Goal: Find specific page/section: Find specific page/section

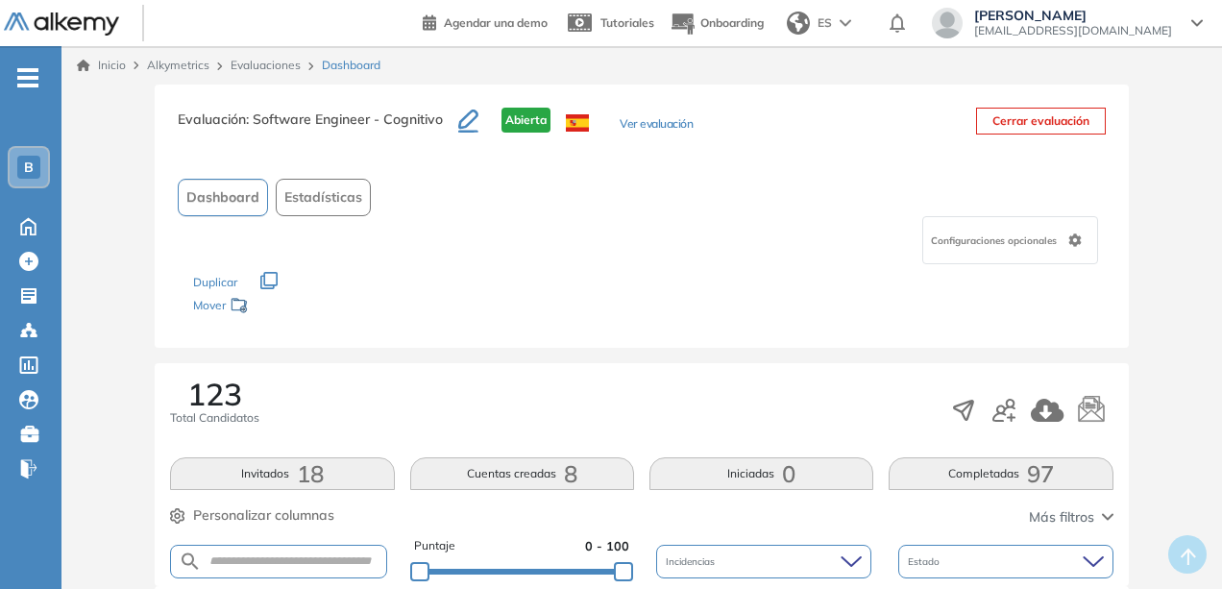
click at [269, 66] on link "Evaluaciones" at bounding box center [266, 65] width 70 height 14
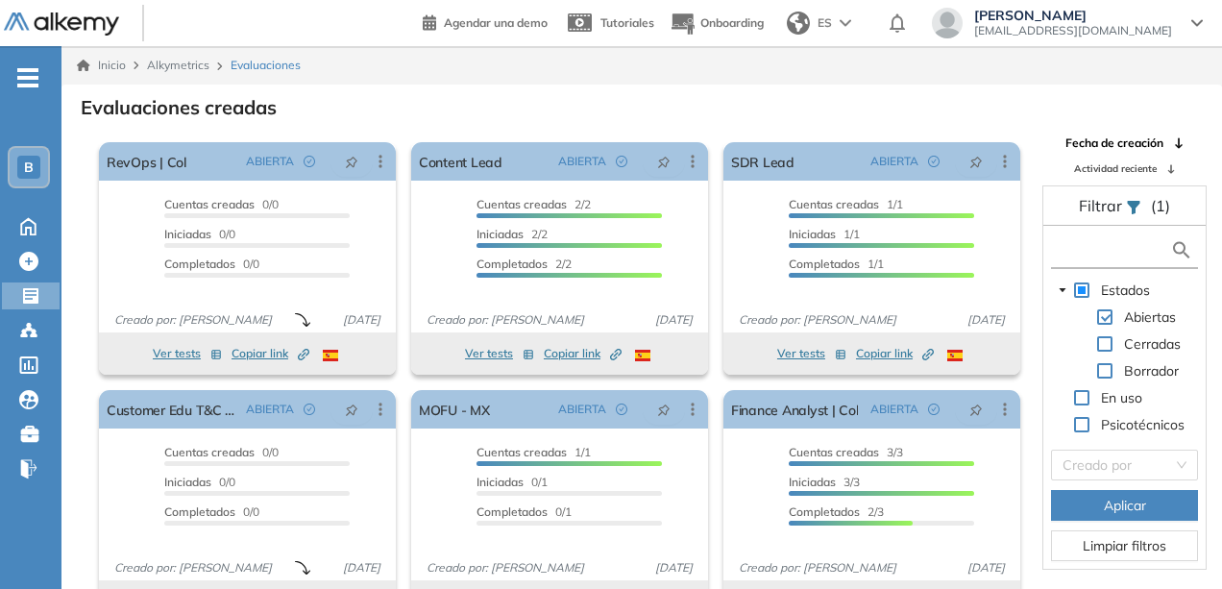
click at [1097, 249] on input "text" at bounding box center [1113, 250] width 114 height 20
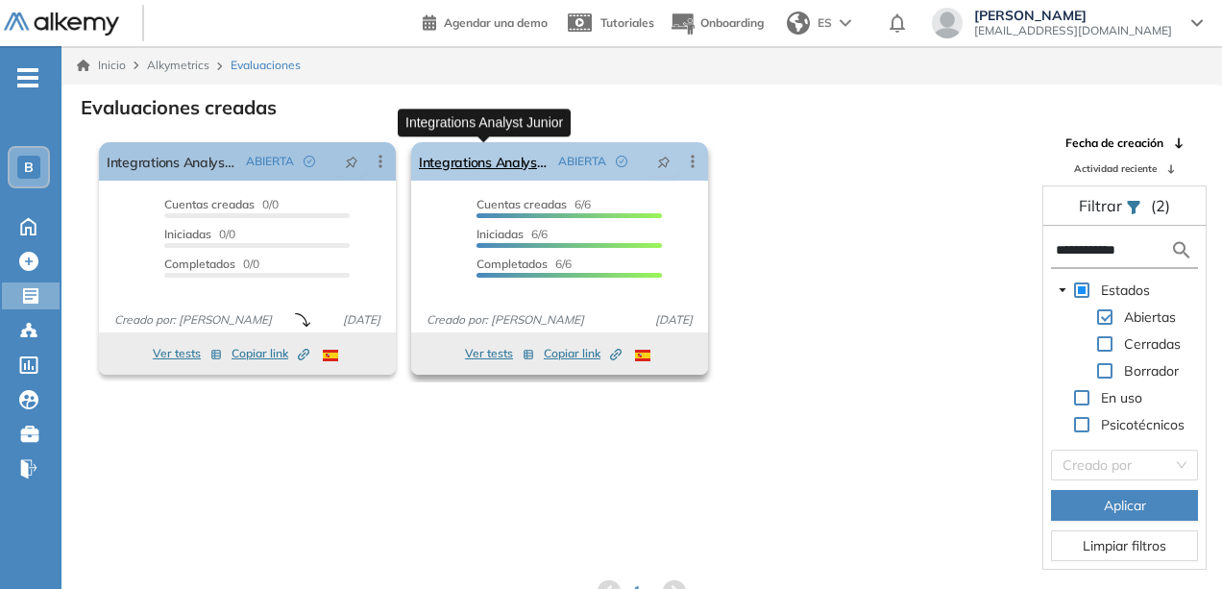
type input "**********"
click at [462, 164] on link "Integrations Analyst Junior" at bounding box center [485, 161] width 132 height 38
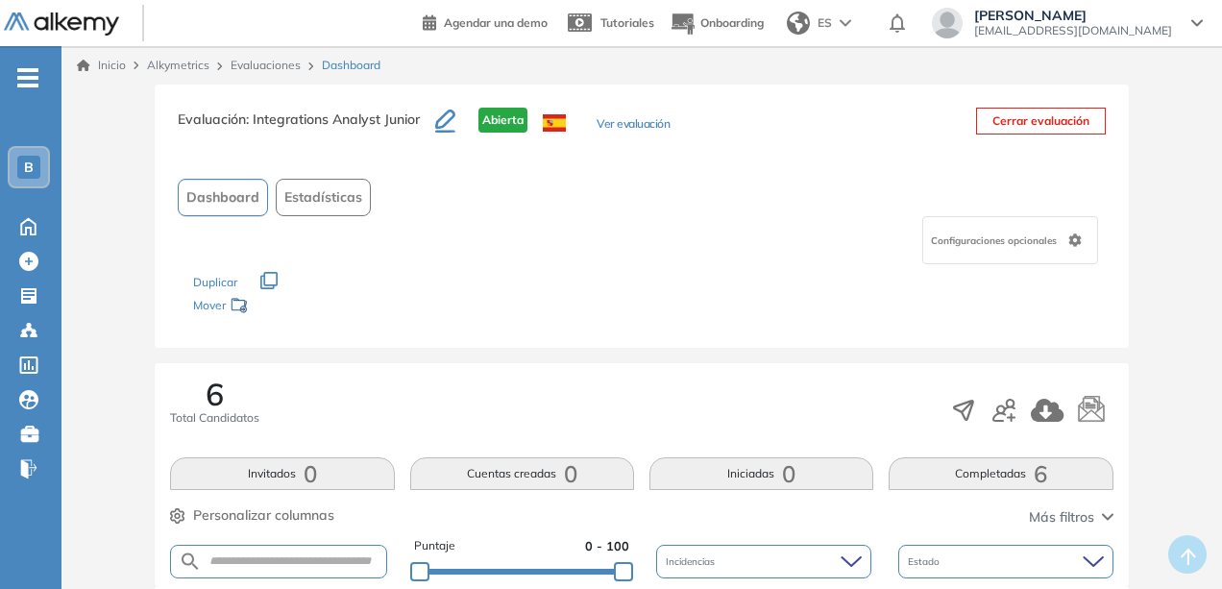
click at [634, 126] on button "Ver evaluación" at bounding box center [633, 125] width 73 height 20
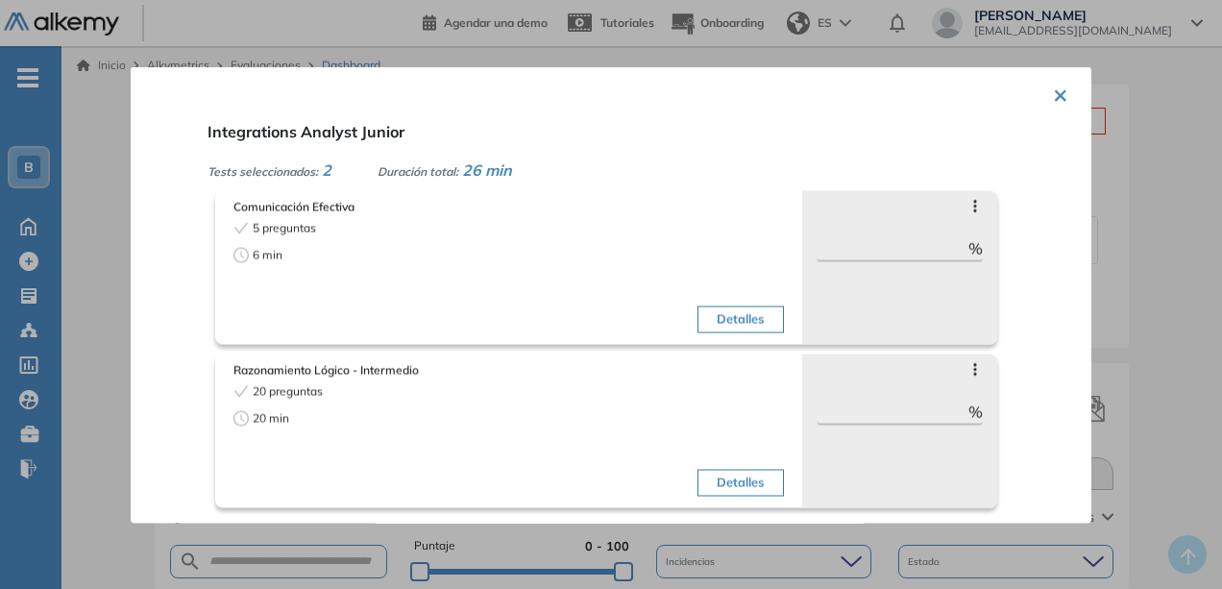
click at [746, 501] on div "Detalles" at bounding box center [648, 442] width 270 height 121
click at [736, 493] on button "Detalles" at bounding box center [741, 482] width 86 height 27
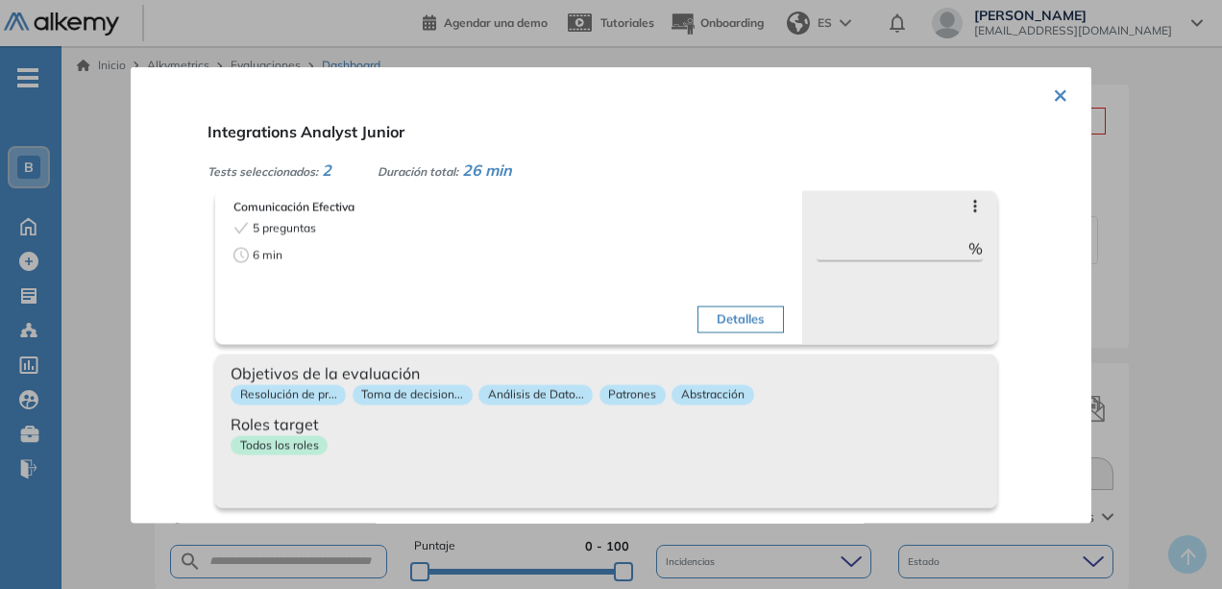
click at [736, 493] on div "Objetivos de la evaluación Resolución de pr... Toma de decision... Análisis de …" at bounding box center [606, 431] width 782 height 154
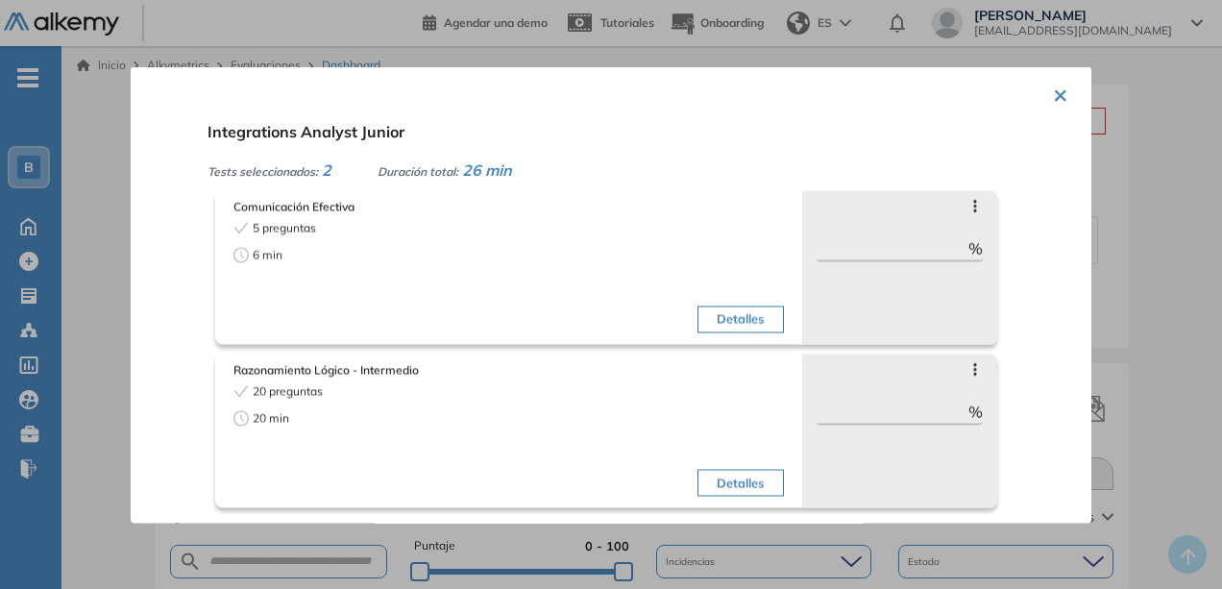
click at [1064, 103] on div "× Integrations Analyst Junior Tests seleccionados: 2 Duración total: 26 min Com…" at bounding box center [611, 294] width 961 height 456
click at [1053, 89] on button "×" at bounding box center [1060, 92] width 15 height 37
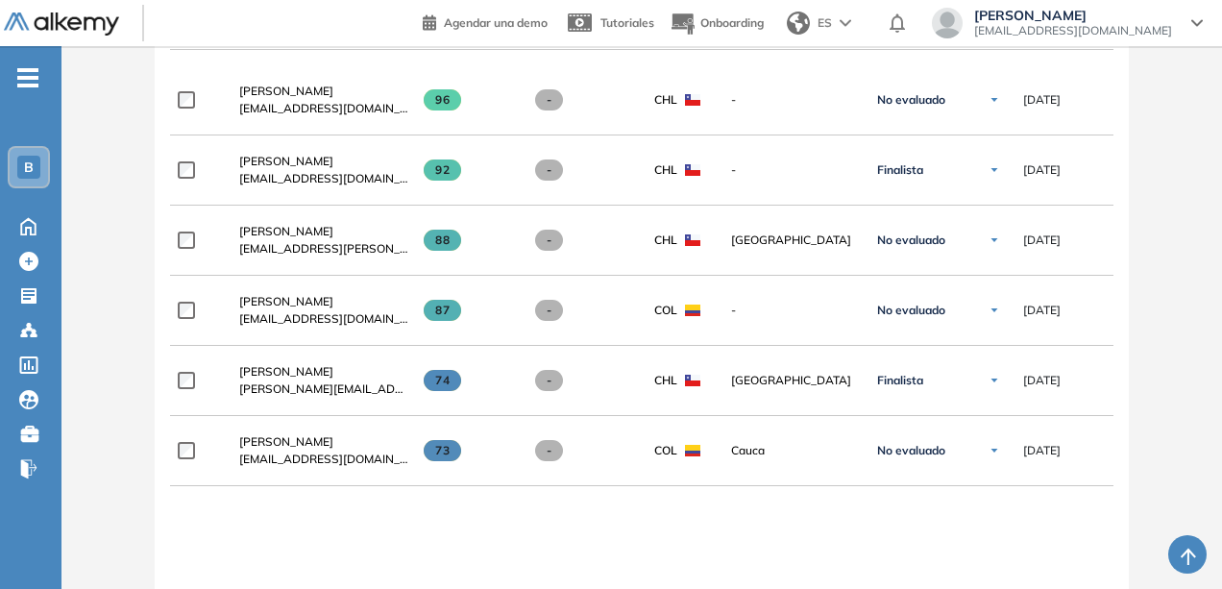
scroll to position [666, 0]
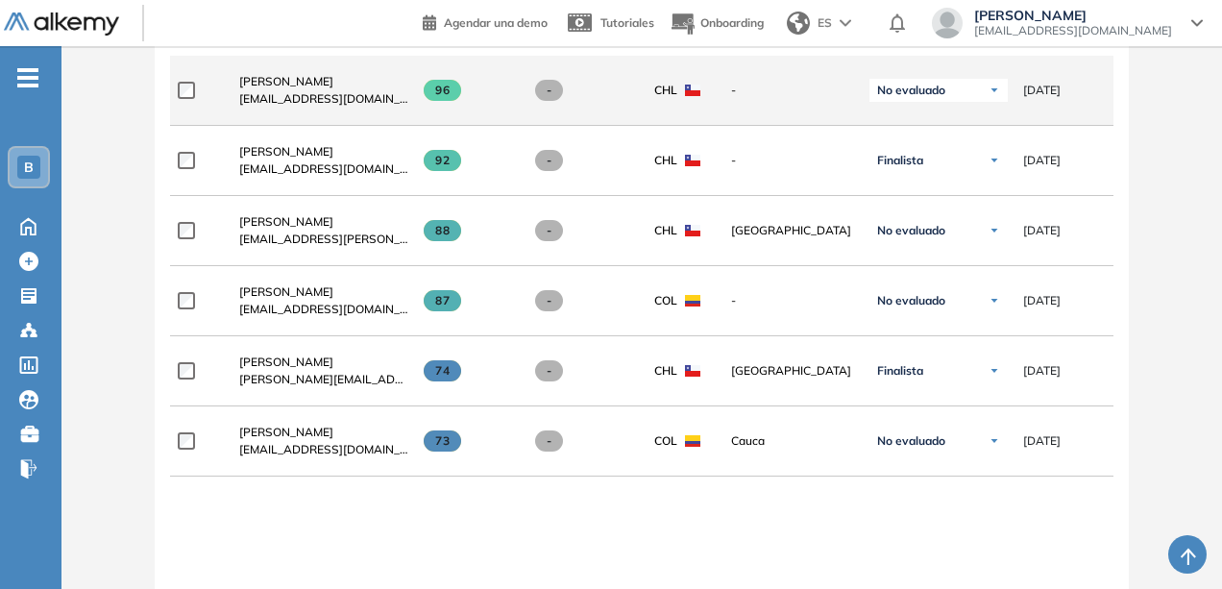
click at [444, 101] on span "96" at bounding box center [442, 90] width 37 height 21
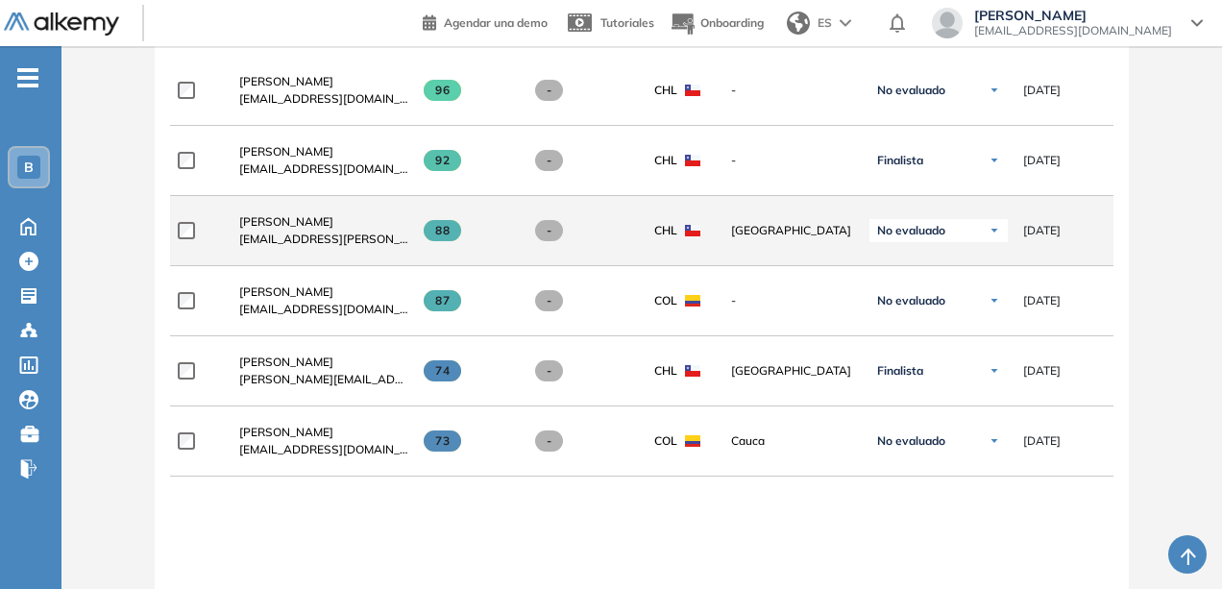
click at [446, 238] on span "88" at bounding box center [442, 230] width 37 height 21
click at [449, 234] on span "88" at bounding box center [442, 230] width 37 height 21
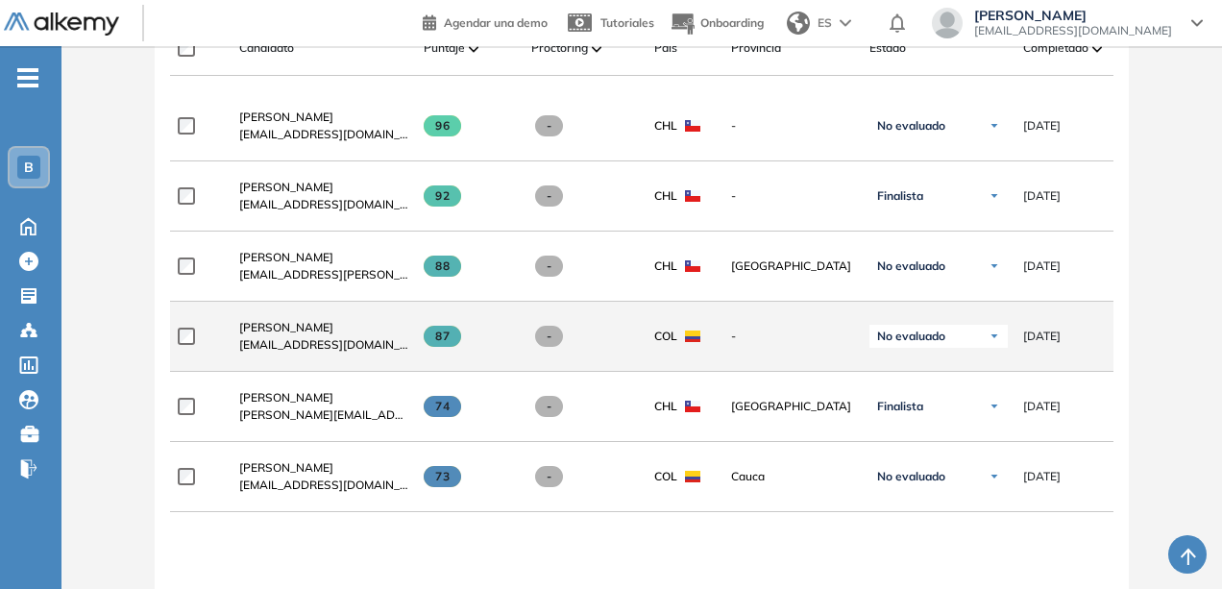
scroll to position [629, 0]
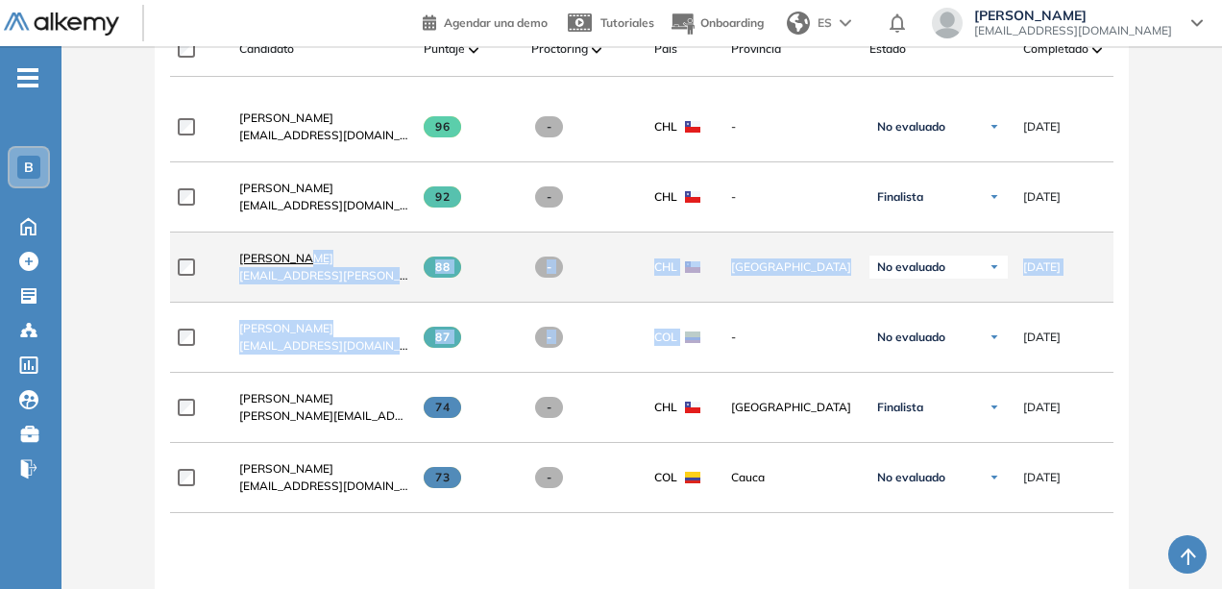
drag, startPoint x: 718, startPoint y: 320, endPoint x: 300, endPoint y: 265, distance: 421.6
click at [300, 265] on div "**********" at bounding box center [641, 464] width 943 height 744
click at [300, 265] on span "[PERSON_NAME]" at bounding box center [286, 258] width 94 height 14
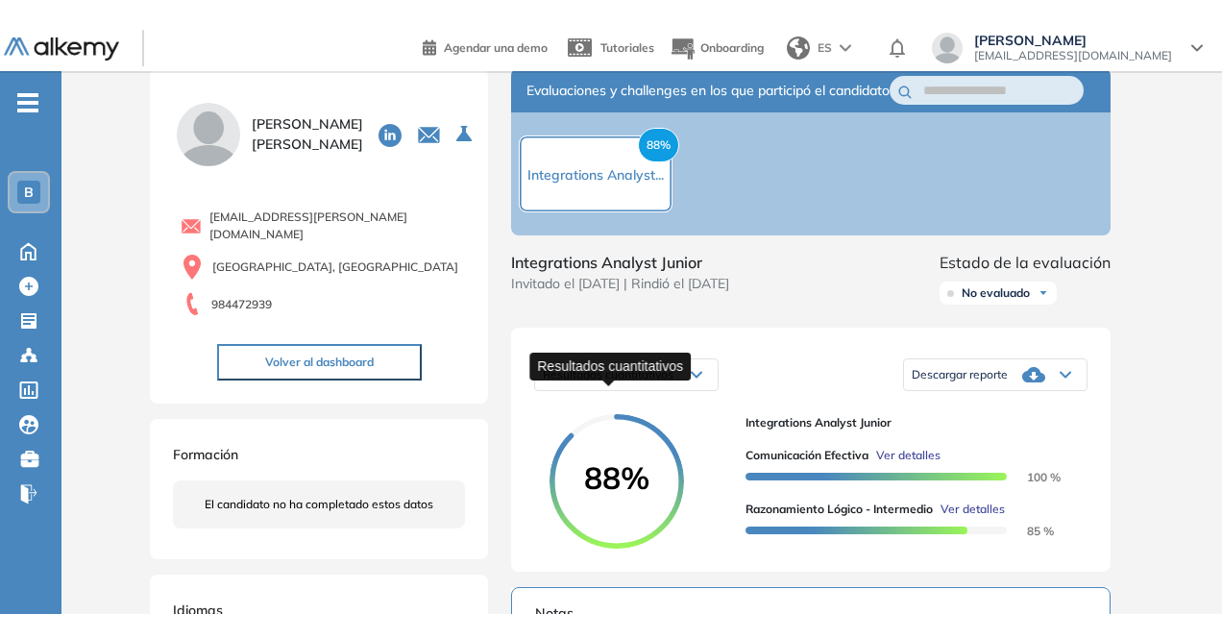
scroll to position [42, 0]
